Goal: Task Accomplishment & Management: Manage account settings

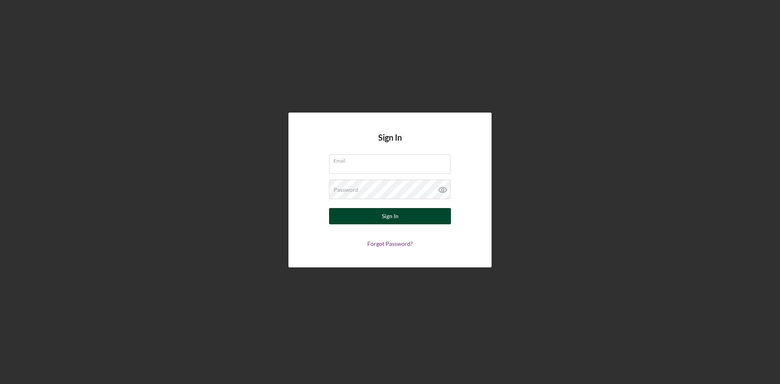
type input "[PERSON_NAME][EMAIL_ADDRESS][DOMAIN_NAME]"
click at [387, 219] on div "Sign In" at bounding box center [390, 216] width 17 height 16
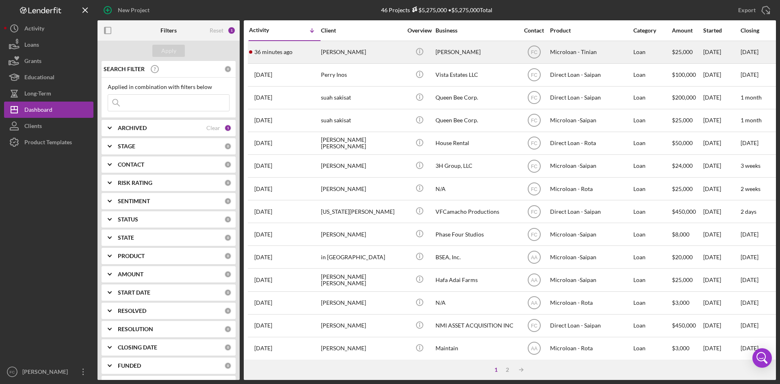
click at [372, 48] on div "[PERSON_NAME]" at bounding box center [361, 52] width 81 height 22
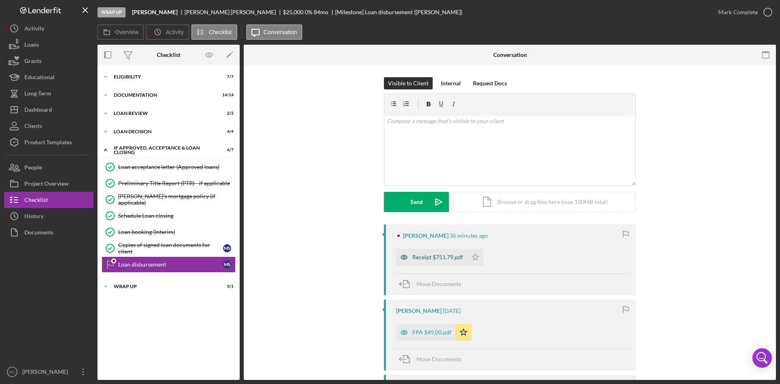
click at [430, 257] on div "Receipt $751.79.pdf" at bounding box center [437, 257] width 51 height 7
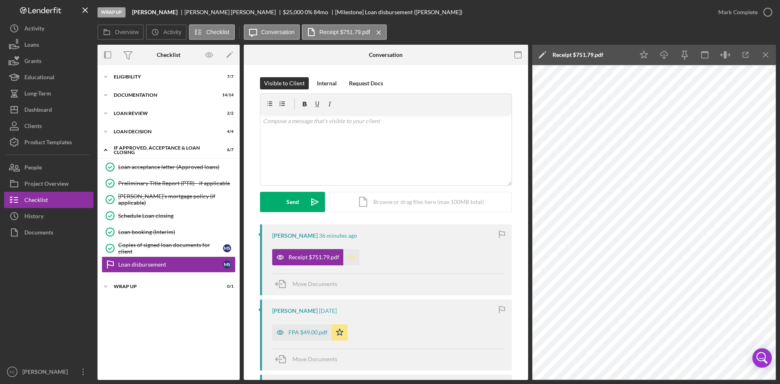
click at [354, 257] on icon "Icon/Star" at bounding box center [351, 257] width 16 height 16
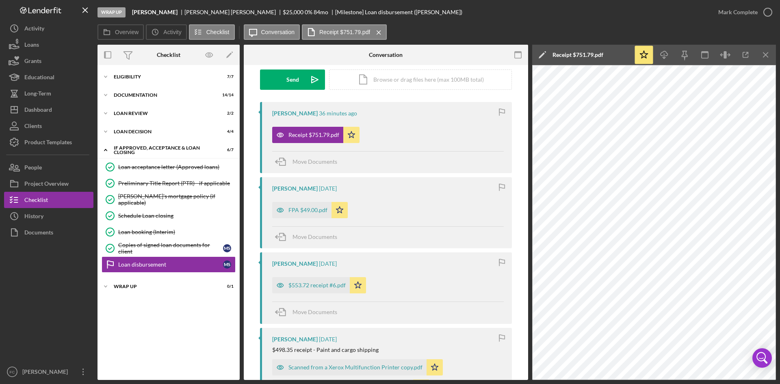
scroll to position [108, 0]
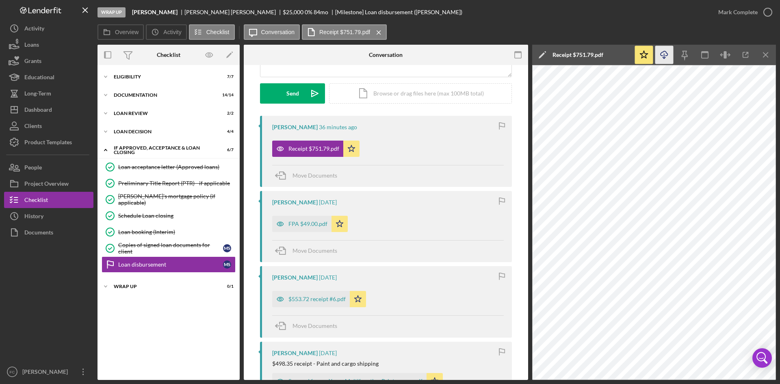
click at [666, 55] on icon "Icon/Download" at bounding box center [664, 55] width 18 height 18
click at [134, 323] on div "Icon/Expander Eligibility 7 / 7 Icon/Expander Documentation 14 / 14 Icon/Expand…" at bounding box center [169, 222] width 142 height 307
click at [53, 106] on button "Icon/Dashboard Dashboard" at bounding box center [48, 110] width 89 height 16
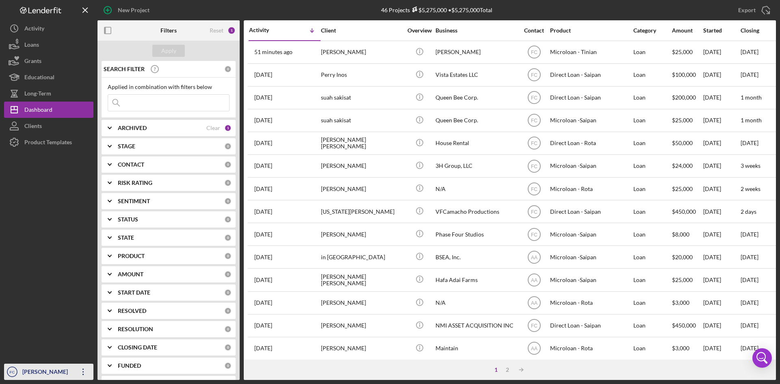
click at [35, 371] on div "[PERSON_NAME]" at bounding box center [46, 373] width 53 height 18
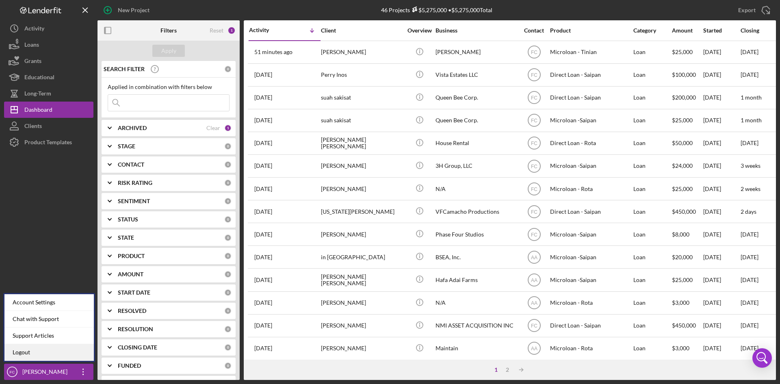
click at [37, 352] on link "Logout" at bounding box center [48, 352] width 89 height 17
